Goal: Check status: Check status

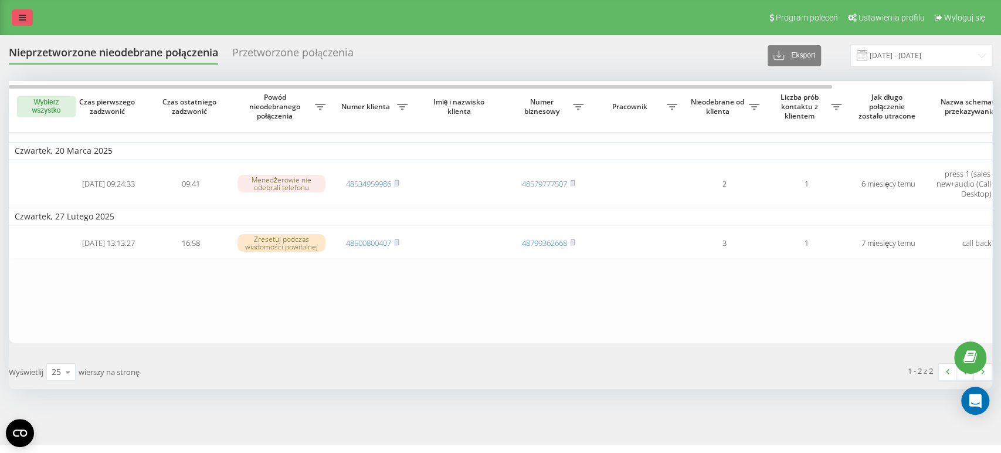
click at [19, 23] on link at bounding box center [22, 17] width 21 height 16
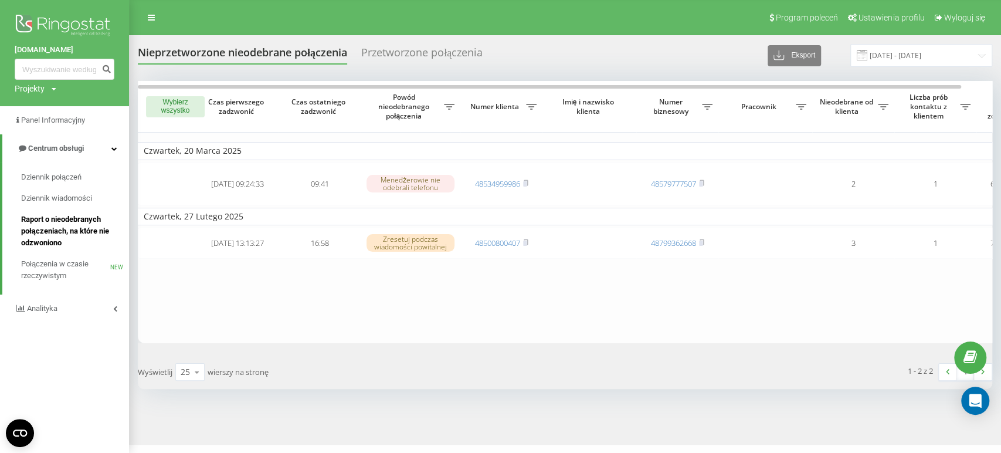
click at [63, 221] on span "Raport o nieodebranych połączeniach, na które nie odzwoniono" at bounding box center [72, 230] width 102 height 35
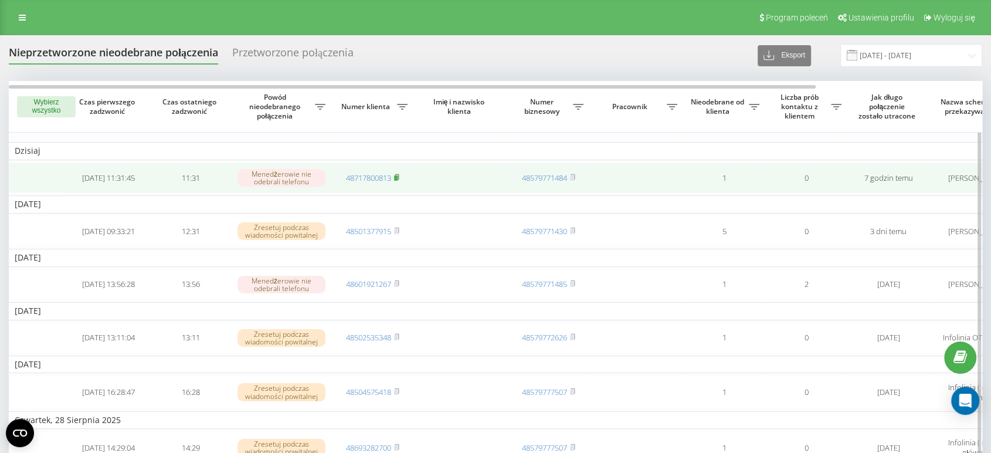
click at [395, 176] on icon at bounding box center [396, 177] width 5 height 7
